Goal: Browse casually: Explore the website without a specific task or goal

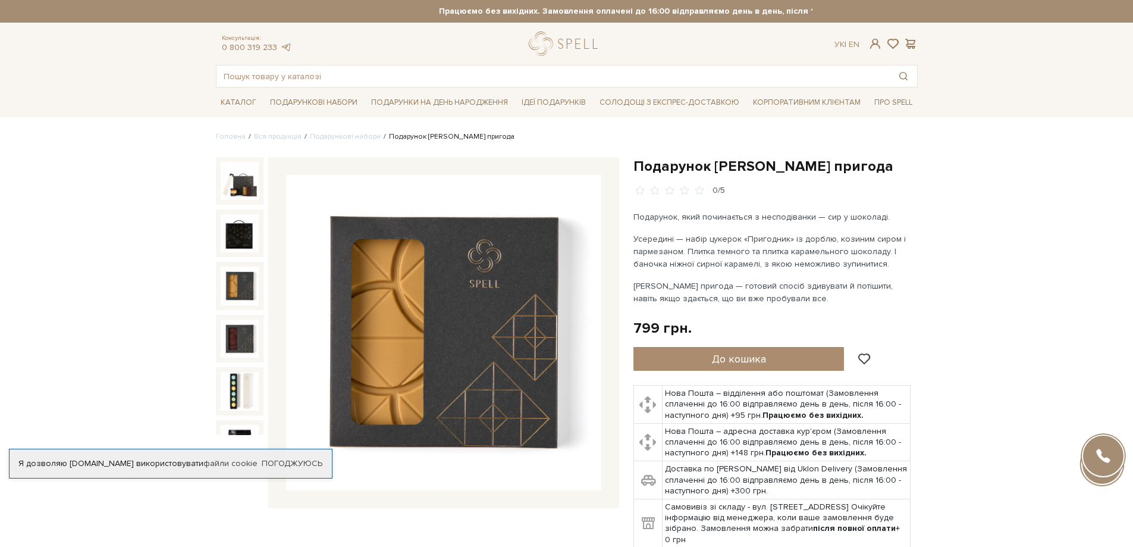
click at [243, 290] on img at bounding box center [240, 285] width 38 height 38
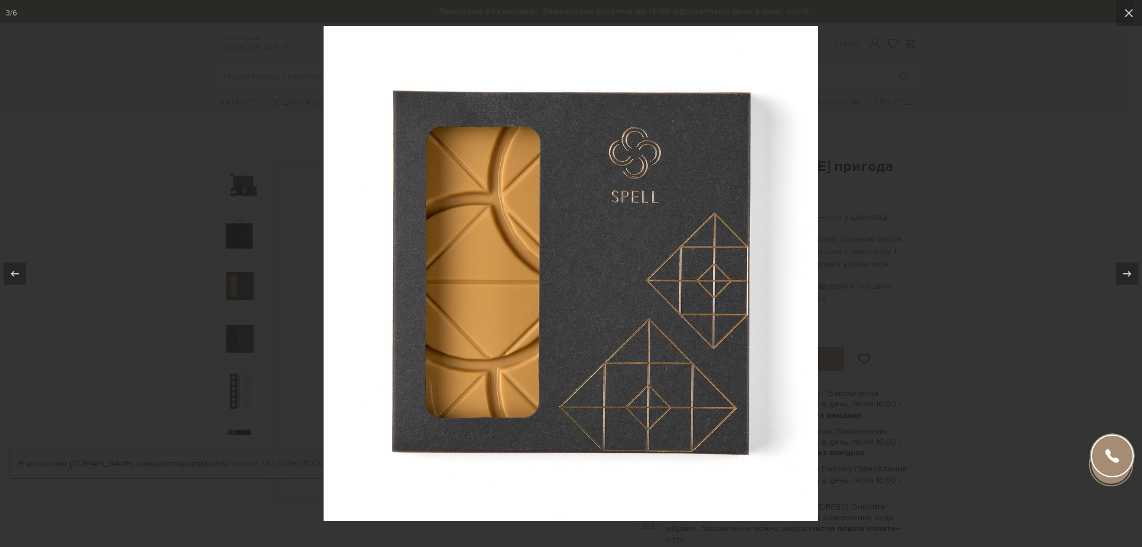
click at [247, 315] on div at bounding box center [571, 273] width 1142 height 547
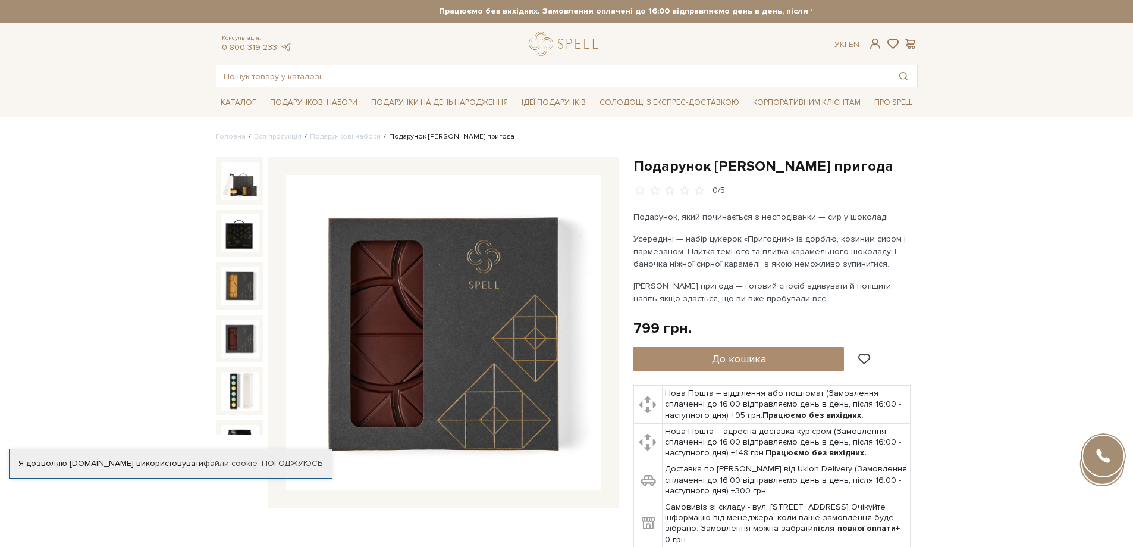
click at [240, 337] on img at bounding box center [240, 338] width 38 height 38
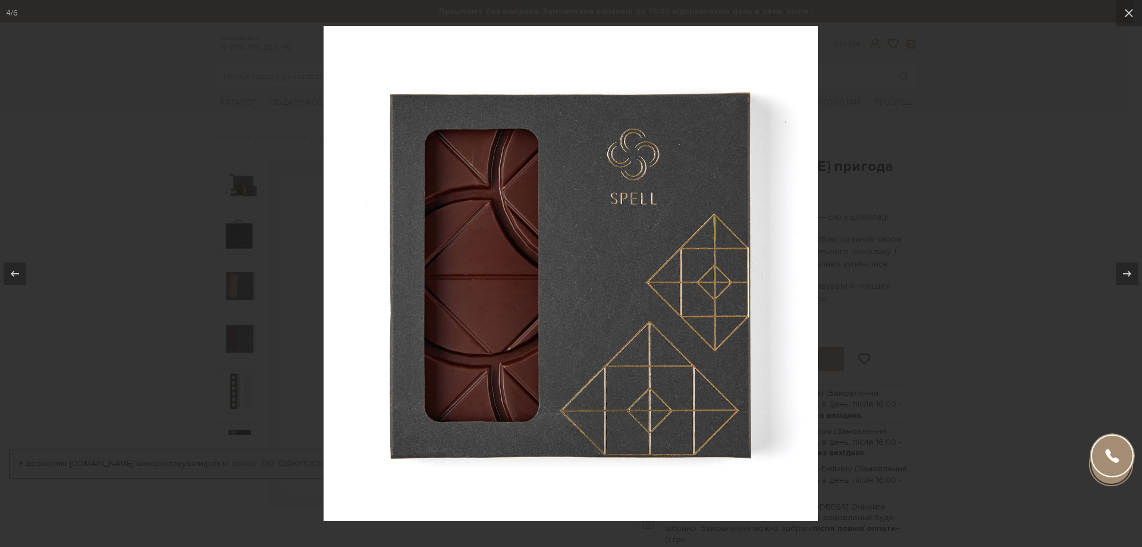
click at [239, 380] on div at bounding box center [571, 273] width 1142 height 547
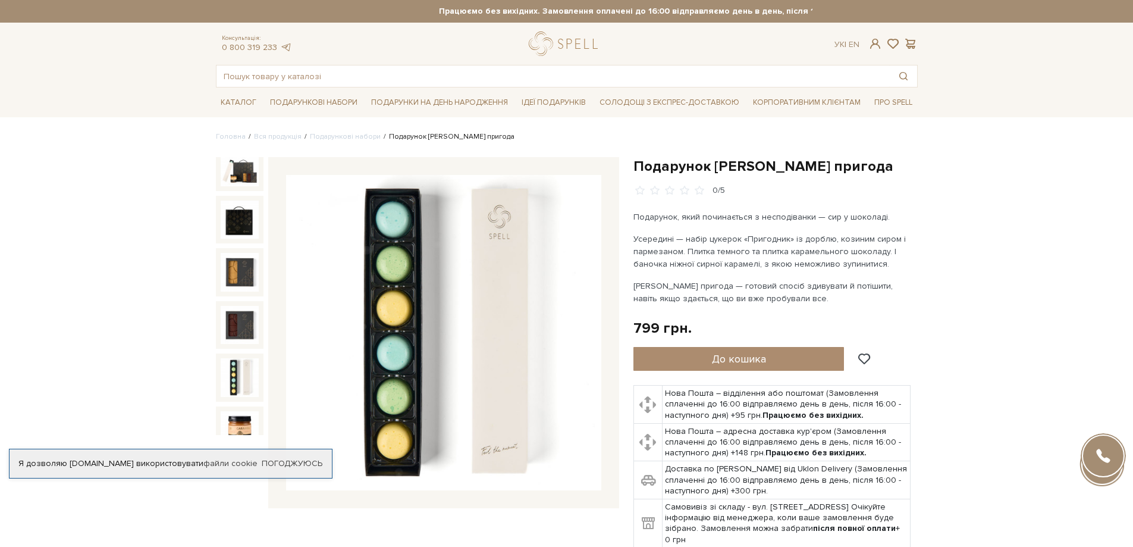
scroll to position [26, 0]
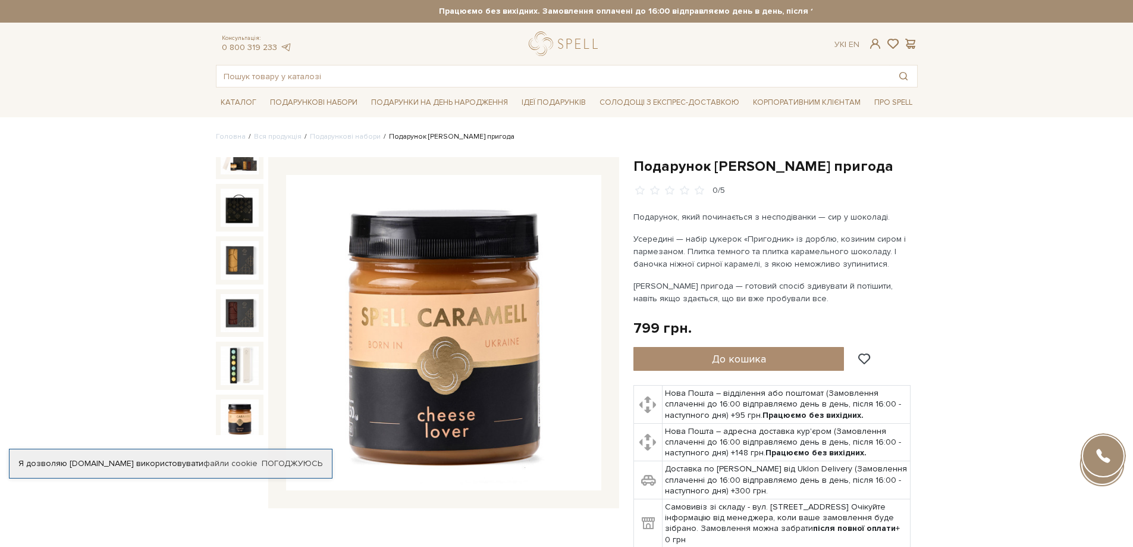
click at [242, 399] on img at bounding box center [240, 418] width 38 height 38
